Goal: Task Accomplishment & Management: Manage account settings

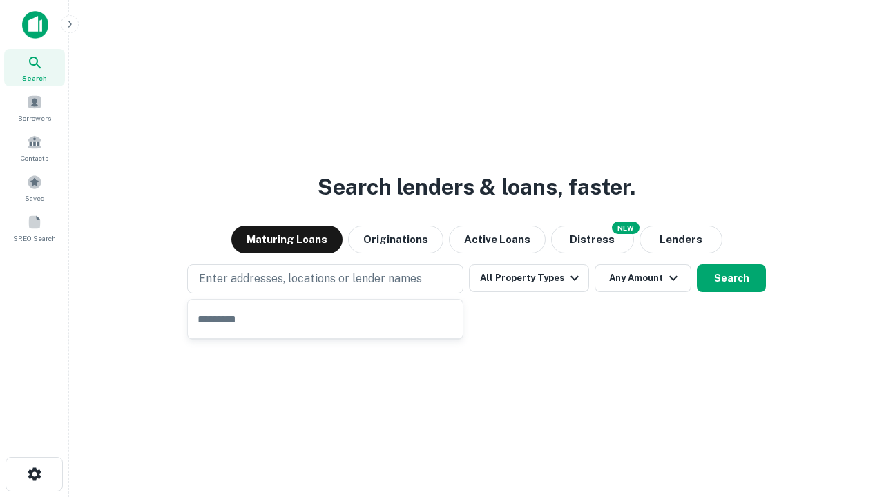
type input "**********"
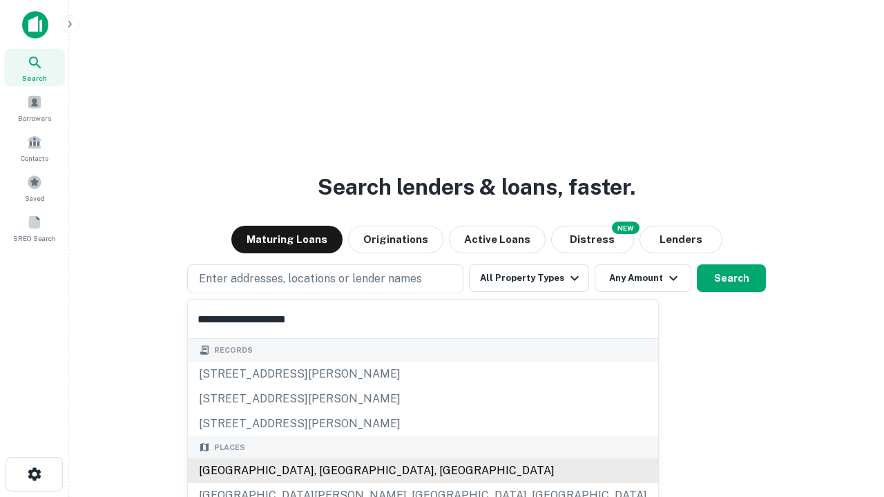
click at [330, 471] on div "Santa Monica, CA, USA" at bounding box center [423, 470] width 470 height 25
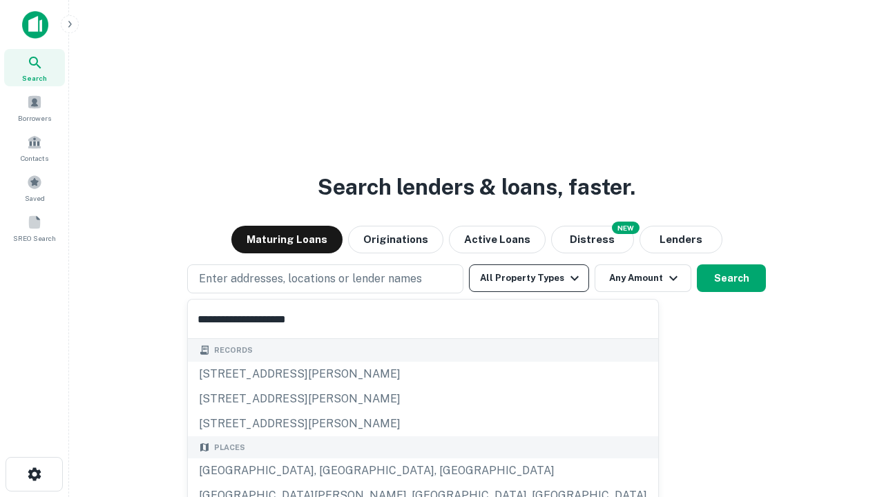
click at [529, 278] on button "All Property Types" at bounding box center [529, 278] width 120 height 28
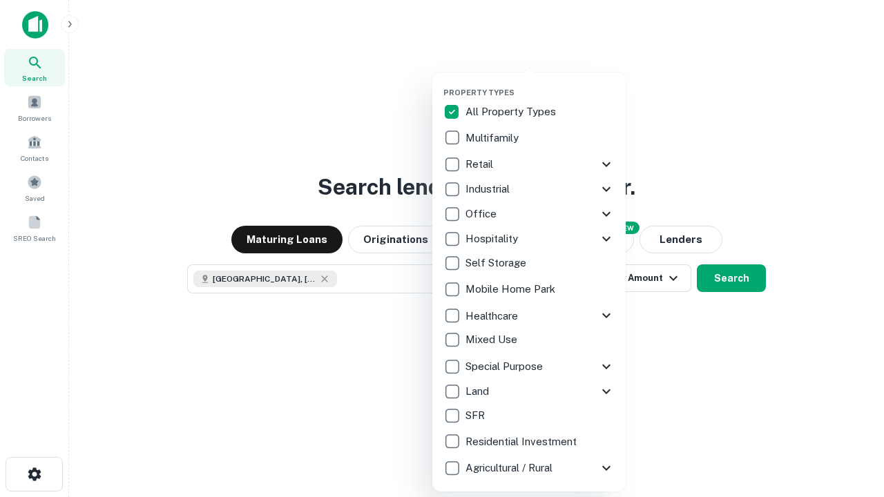
click at [540, 84] on button "button" at bounding box center [539, 84] width 193 height 1
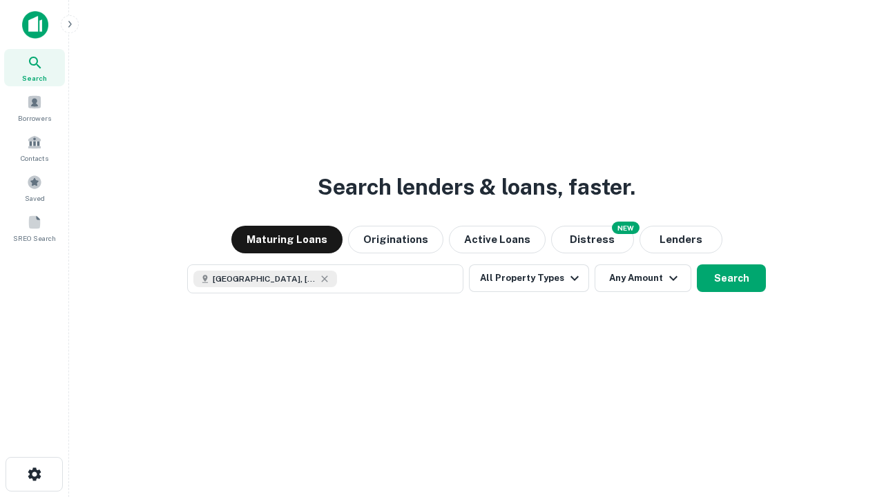
scroll to position [22, 0]
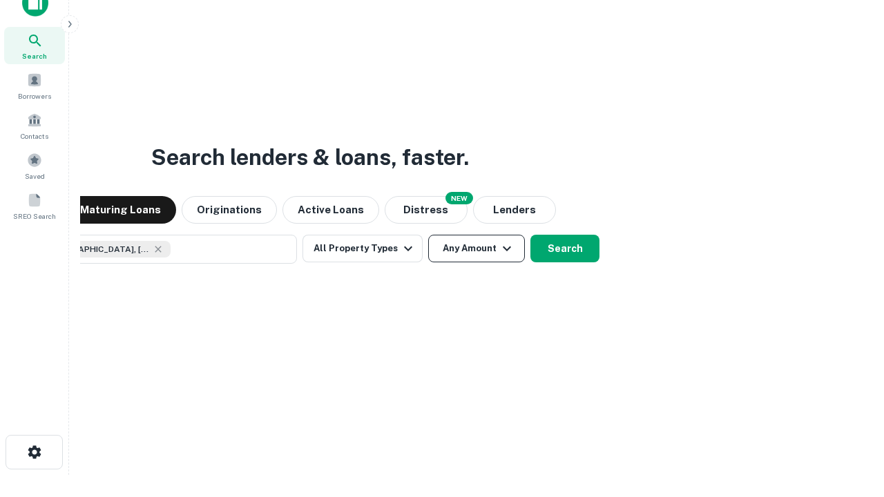
click at [428, 235] on button "Any Amount" at bounding box center [476, 249] width 97 height 28
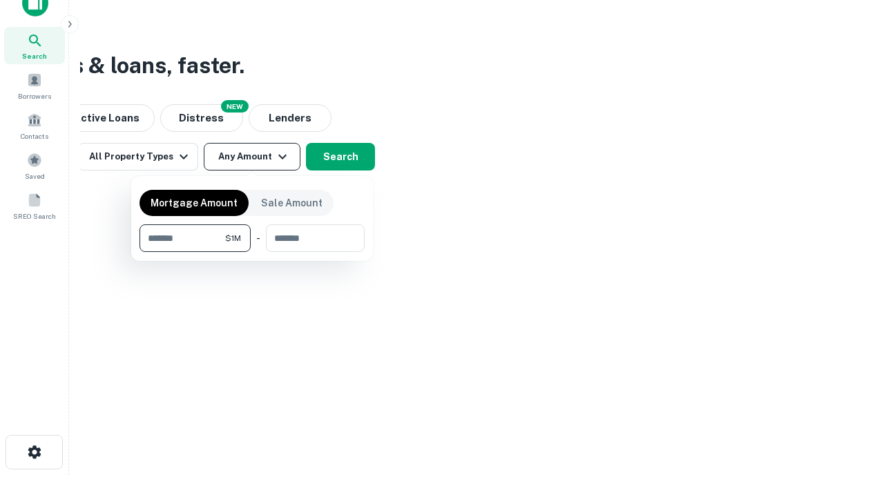
type input "*******"
click at [252, 252] on button "button" at bounding box center [251, 252] width 225 height 1
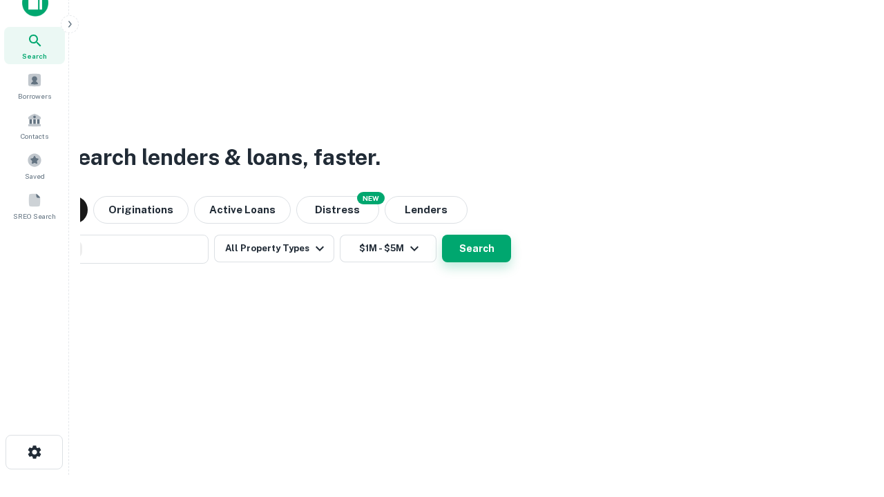
click at [442, 235] on button "Search" at bounding box center [476, 249] width 69 height 28
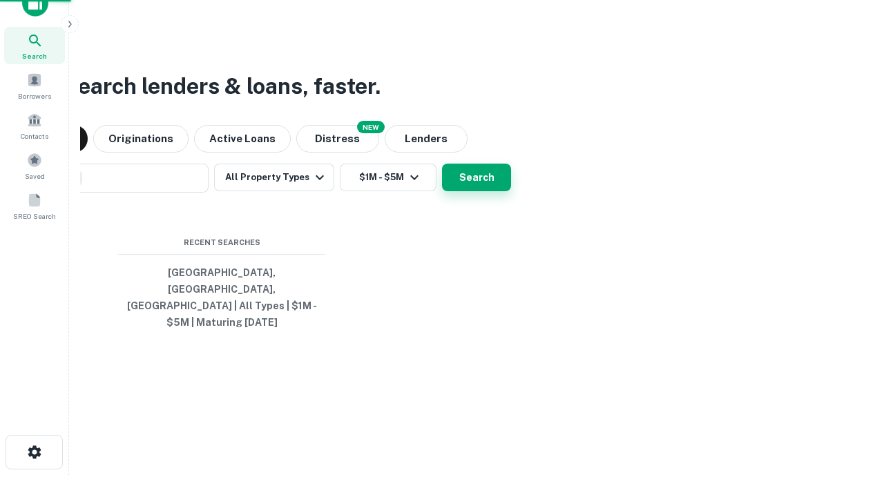
scroll to position [45, 391]
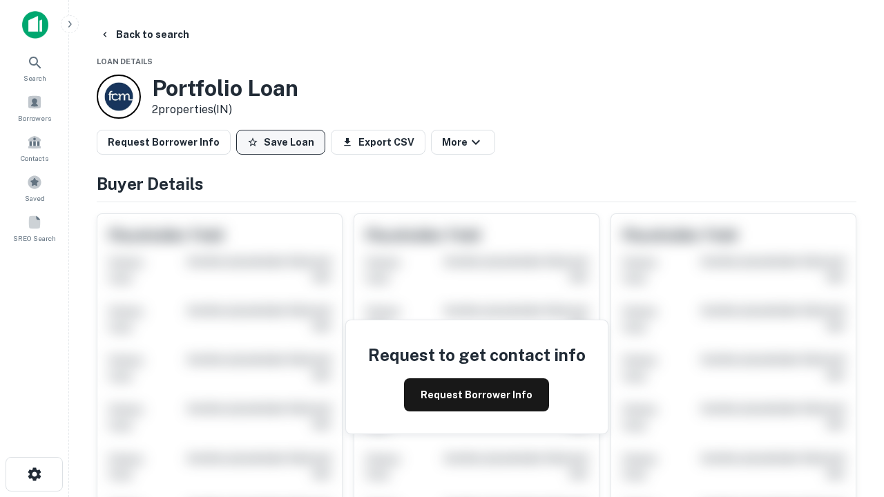
click at [280, 142] on button "Save Loan" at bounding box center [280, 142] width 89 height 25
click at [284, 142] on button "Save Loan" at bounding box center [280, 142] width 89 height 25
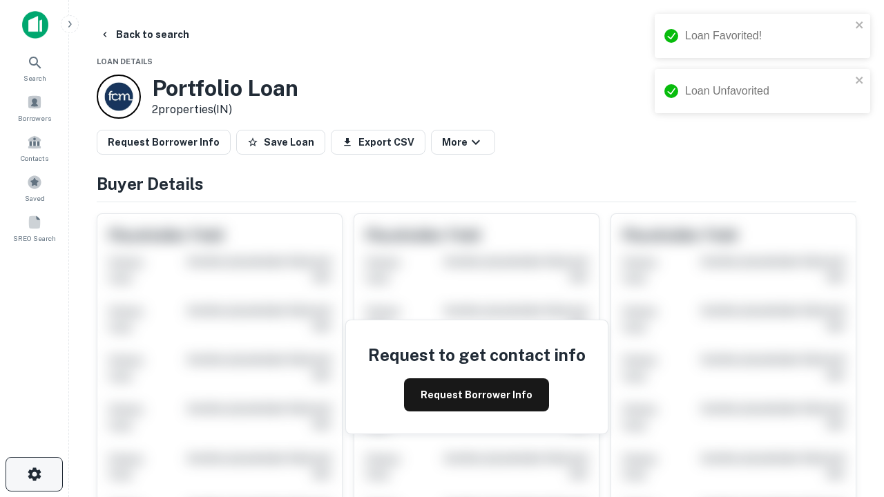
click at [34, 474] on icon "button" at bounding box center [34, 474] width 17 height 17
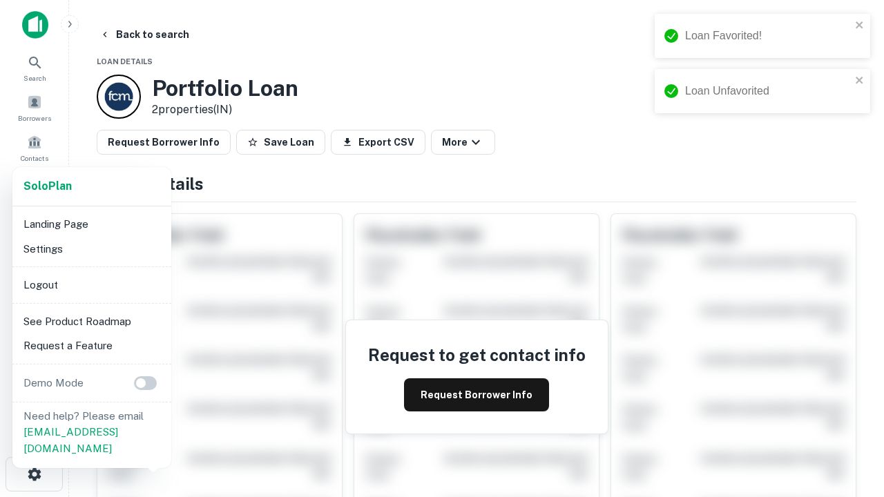
click at [91, 284] on li "Logout" at bounding box center [92, 285] width 148 height 25
